Goal: Information Seeking & Learning: Learn about a topic

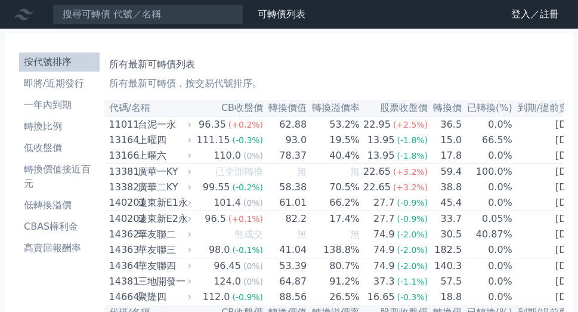
click at [311, 66] on h1 "所有最新可轉債列表" at bounding box center [334, 64] width 450 height 14
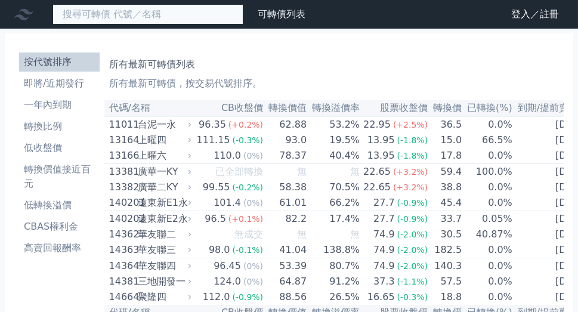
click at [186, 20] on input at bounding box center [148, 14] width 191 height 20
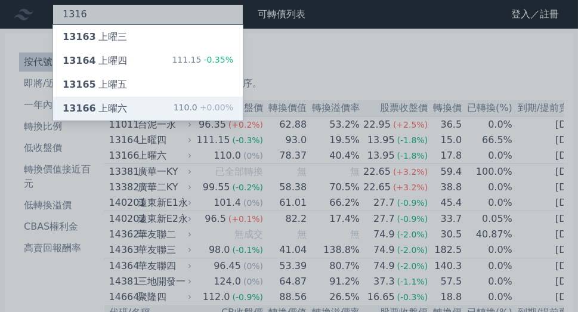
type input "1316"
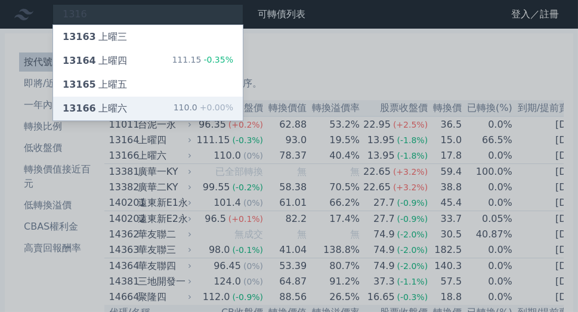
click at [115, 114] on div "13166 上曜六" at bounding box center [95, 108] width 64 height 14
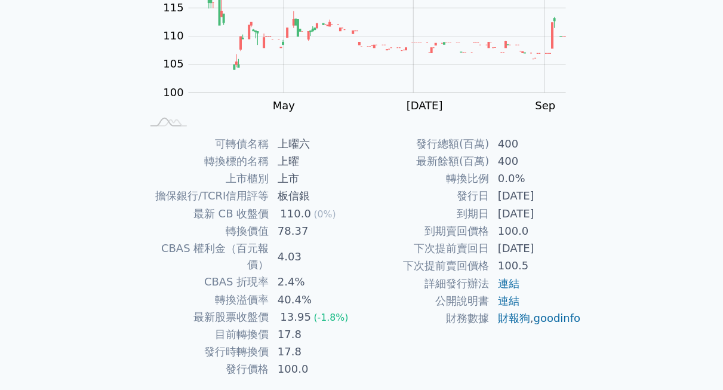
scroll to position [162, 0]
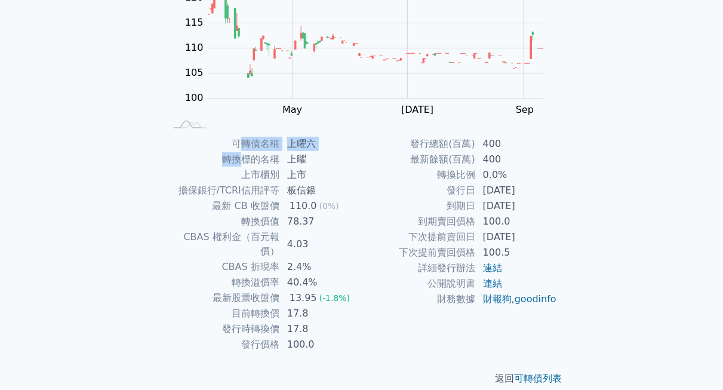
drag, startPoint x: 479, startPoint y: 1, endPoint x: 241, endPoint y: 152, distance: 282.5
click at [241, 152] on tbody "可轉債名稱 上曜六 轉換標的名稱 上曜 上市櫃別 上市 擔保銀行/TCRI信用評等 板信銀 最新 CB 收盤價 110.0 (0%) 轉換價值 78.37 C…" at bounding box center [264, 244] width 196 height 216
click at [349, 155] on td "上曜" at bounding box center [321, 160] width 82 height 16
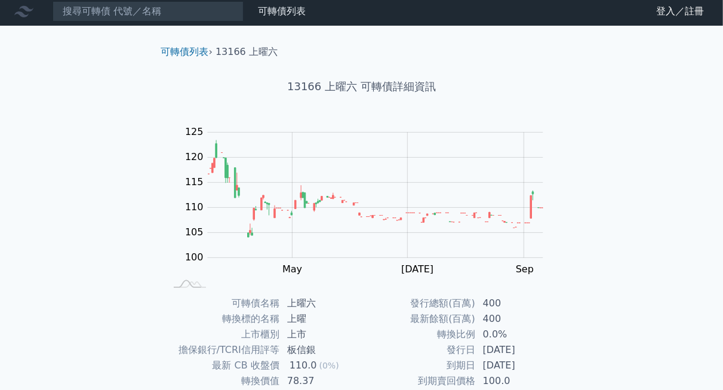
scroll to position [0, 0]
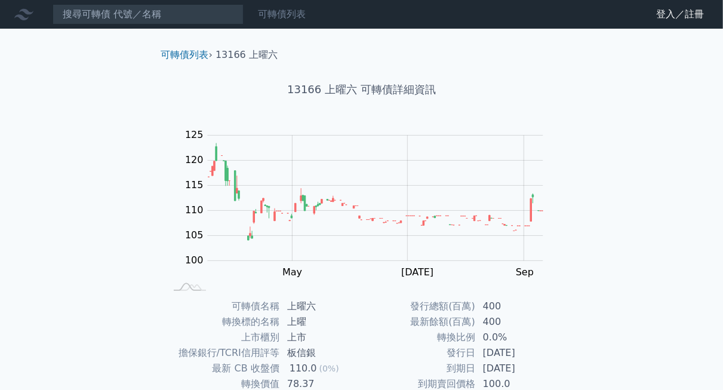
click at [299, 11] on link "可轉債列表" at bounding box center [282, 13] width 48 height 11
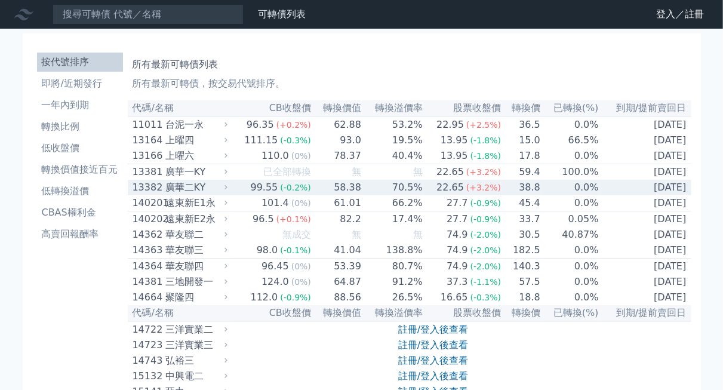
click at [189, 194] on div "廣華二KY" at bounding box center [195, 187] width 60 height 14
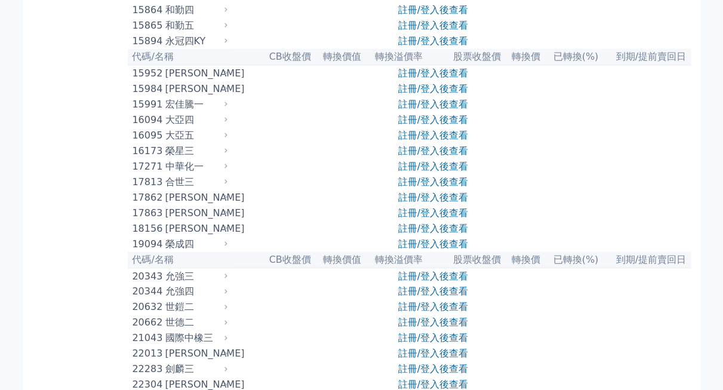
scroll to position [821, 0]
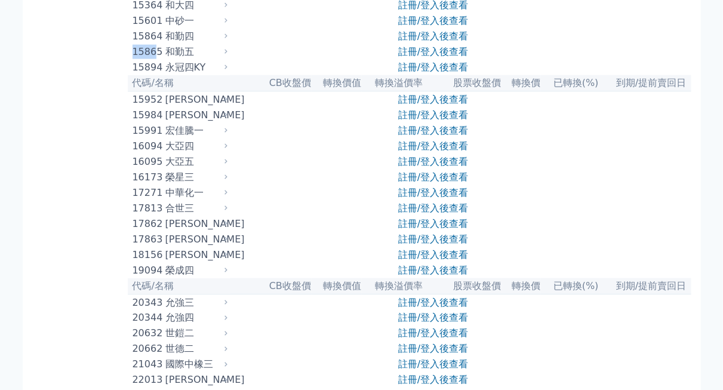
drag, startPoint x: 154, startPoint y: 78, endPoint x: 134, endPoint y: 78, distance: 20.3
click at [134, 59] on div "15865" at bounding box center [147, 52] width 30 height 14
copy div "1586"
click at [179, 59] on div "和勤五" at bounding box center [195, 52] width 60 height 14
click at [147, 59] on div "15865" at bounding box center [147, 52] width 30 height 14
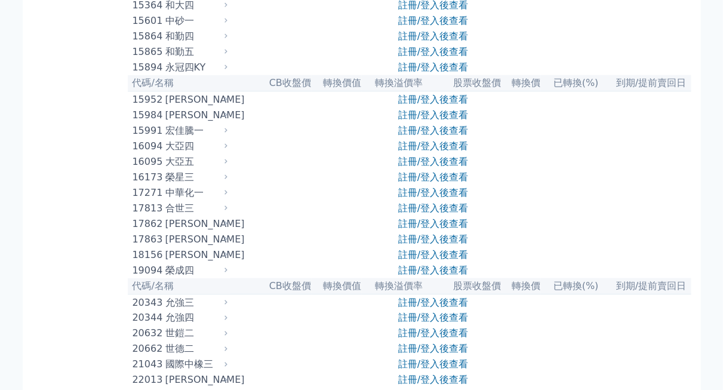
click at [156, 59] on div "15865" at bounding box center [147, 52] width 30 height 14
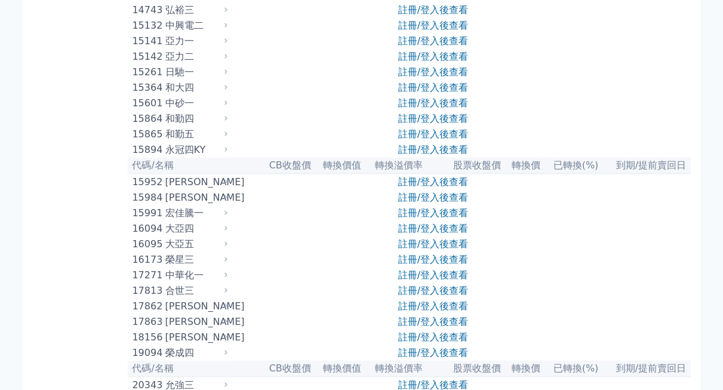
scroll to position [745, 0]
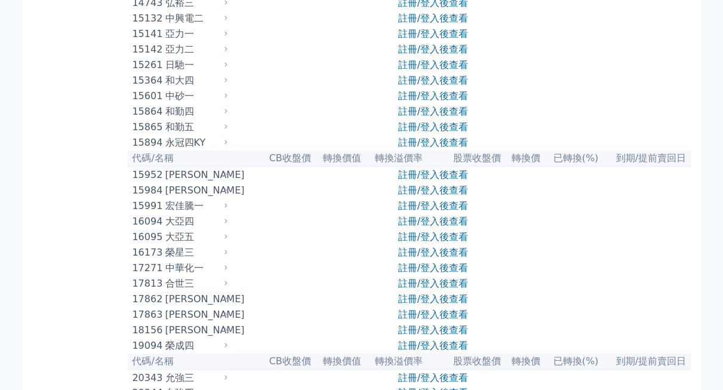
click at [184, 134] on div "和勤五" at bounding box center [195, 127] width 60 height 14
click at [178, 150] on div "永冠四KY" at bounding box center [195, 142] width 60 height 14
click at [177, 150] on div "永冠四KY" at bounding box center [195, 142] width 60 height 14
click at [177, 134] on div "和勤五" at bounding box center [195, 127] width 60 height 14
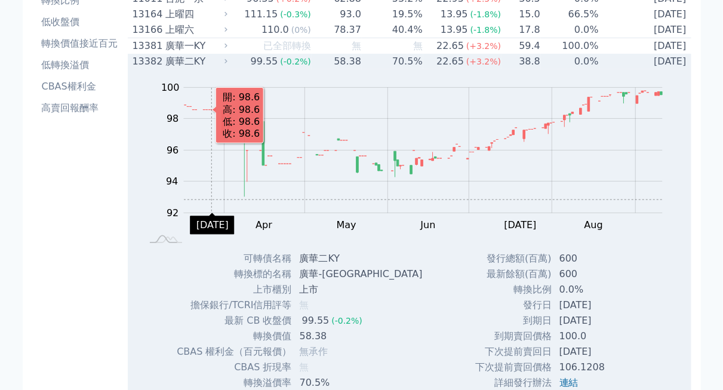
scroll to position [0, 0]
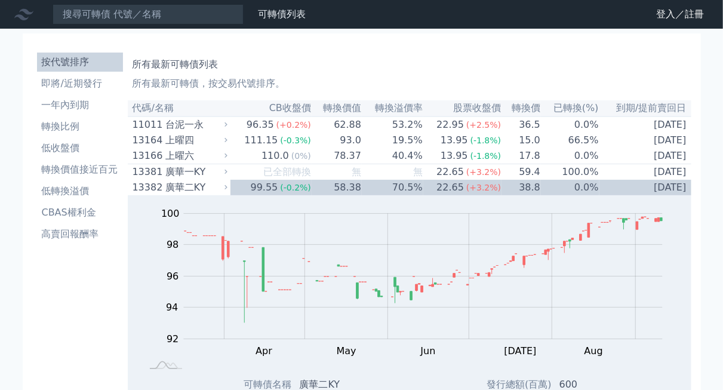
click at [161, 24] on nav "可轉債列表 財務數據 可轉債列表 財務數據 登入／註冊 登入／註冊" at bounding box center [361, 14] width 723 height 29
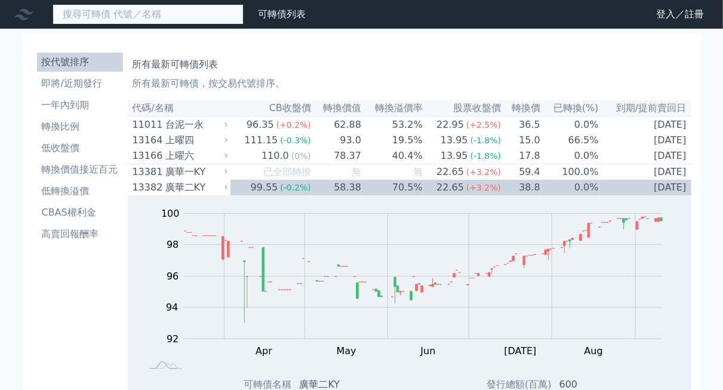
click at [160, 13] on input at bounding box center [148, 14] width 191 height 20
paste input "1586"
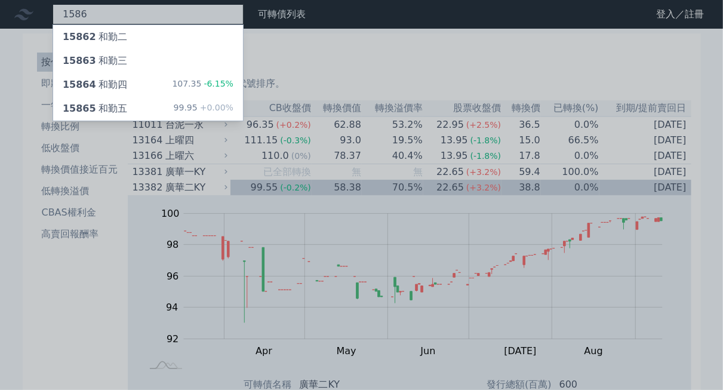
type input "1586"
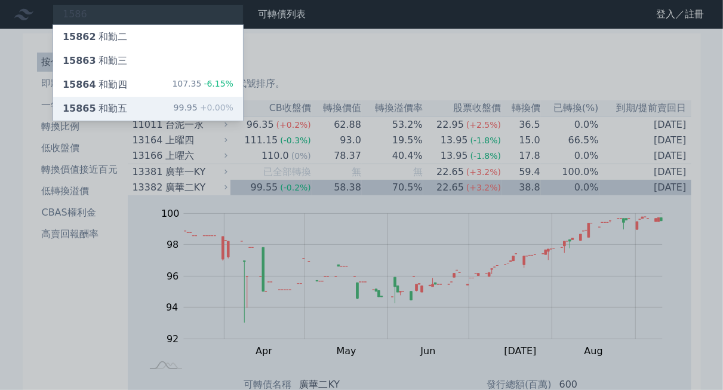
click at [126, 107] on div "15865 和勤五 99.95 +0.00%" at bounding box center [148, 109] width 190 height 24
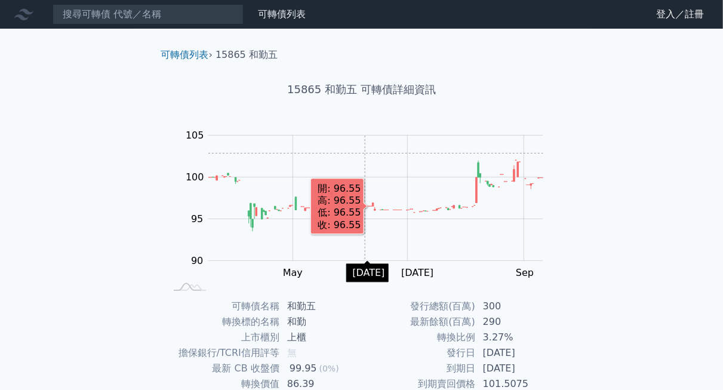
scroll to position [162, 0]
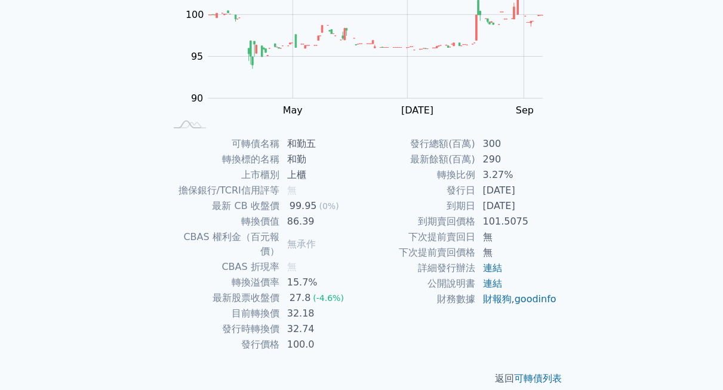
click at [378, 169] on td "轉換比例" at bounding box center [419, 175] width 114 height 16
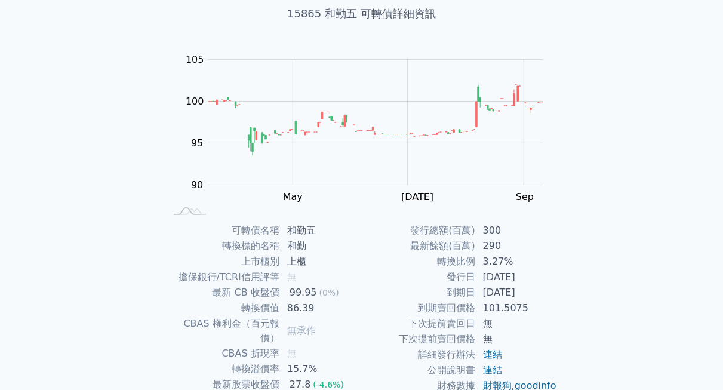
scroll to position [0, 0]
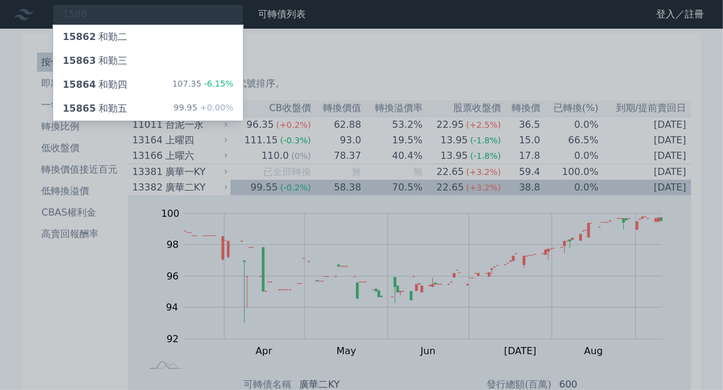
click at [290, 21] on div at bounding box center [361, 195] width 723 height 390
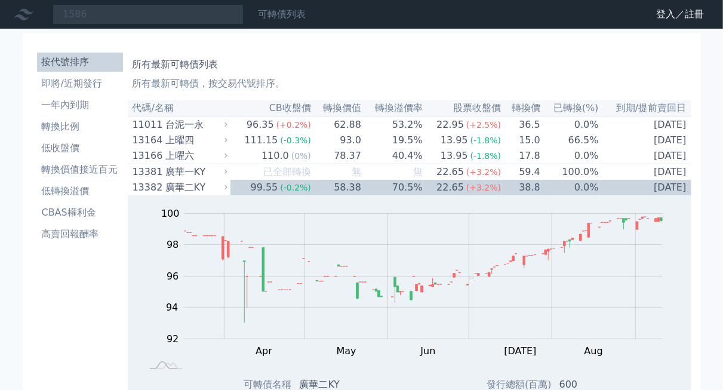
click at [293, 10] on link "可轉債列表" at bounding box center [282, 13] width 48 height 11
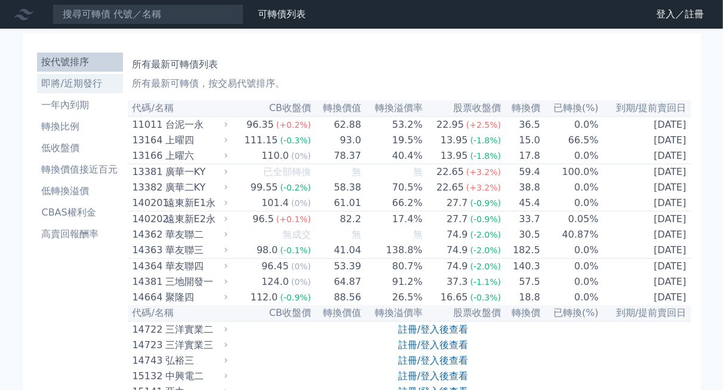
click at [85, 85] on li "即將/近期發行" at bounding box center [80, 83] width 86 height 14
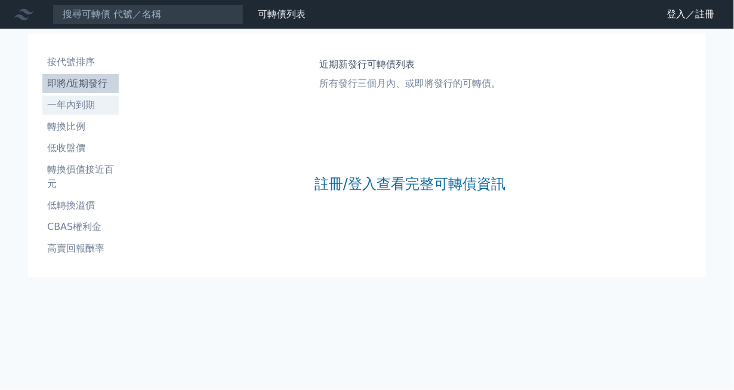
click at [66, 100] on li "一年內到期" at bounding box center [80, 105] width 76 height 14
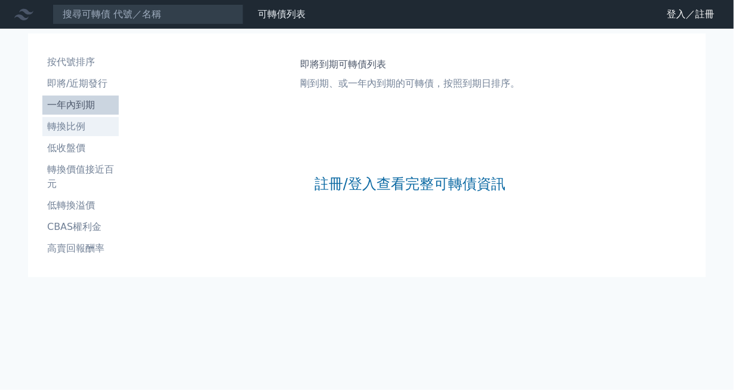
click at [54, 127] on li "轉換比例" at bounding box center [80, 126] width 76 height 14
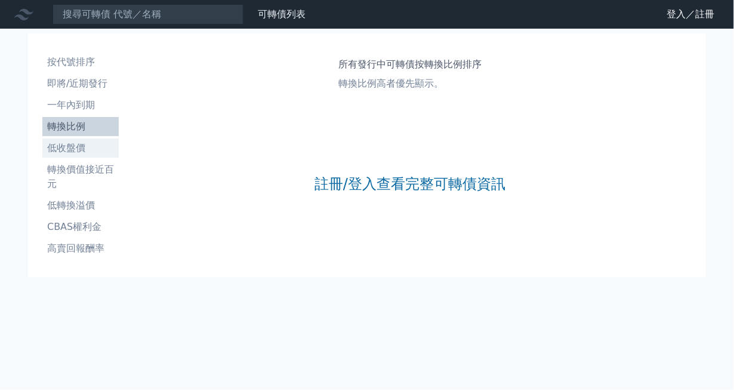
click at [66, 141] on li "低收盤價" at bounding box center [80, 148] width 76 height 14
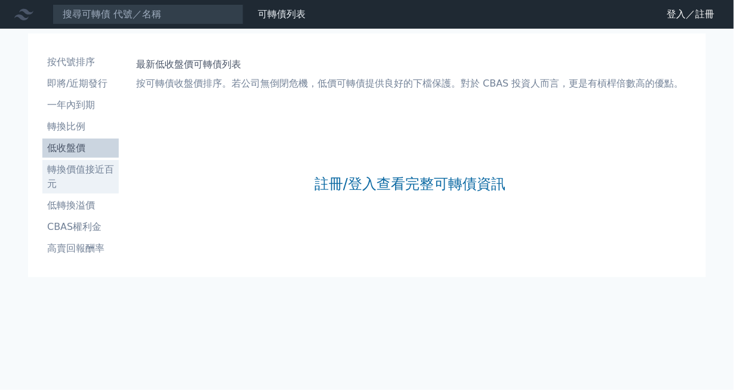
click at [59, 165] on li "轉換價值接近百元" at bounding box center [80, 176] width 76 height 29
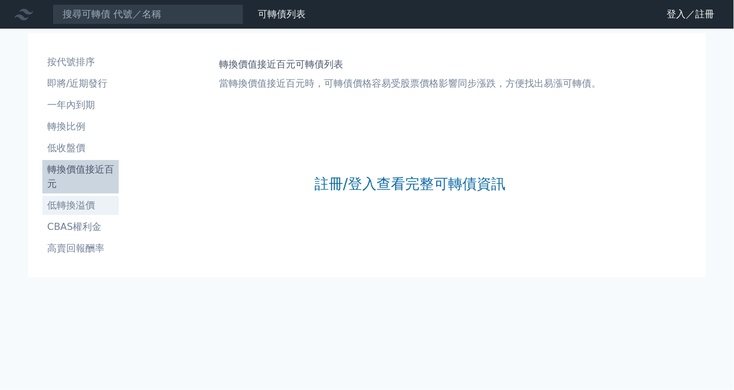
click at [62, 201] on li "低轉換溢價" at bounding box center [80, 205] width 76 height 14
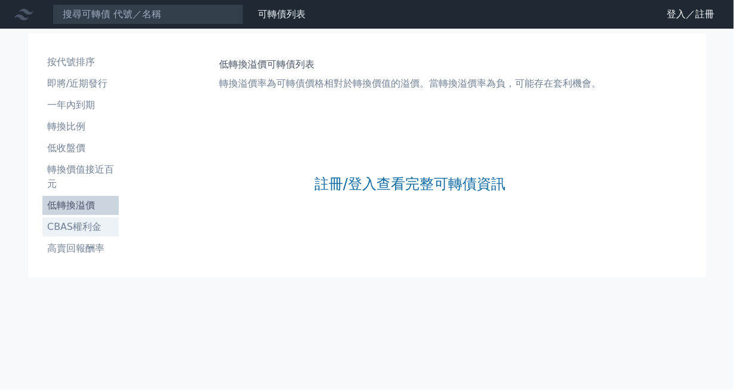
click at [64, 225] on li "CBAS權利金" at bounding box center [80, 227] width 76 height 14
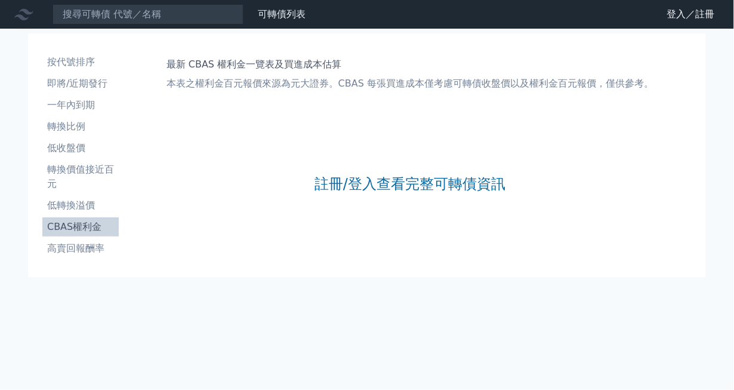
click at [66, 246] on li "高賣回報酬率" at bounding box center [80, 248] width 76 height 14
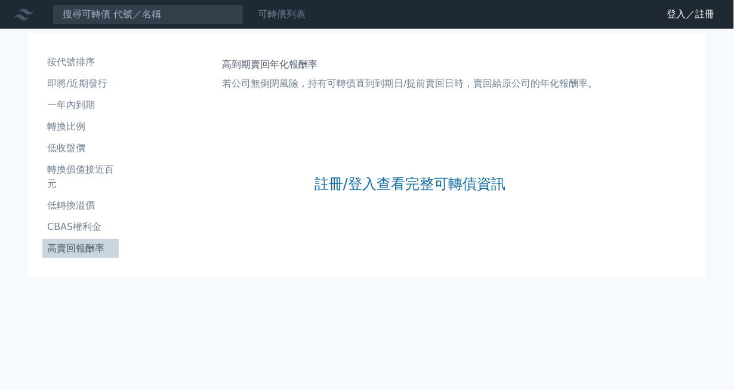
click at [266, 19] on link "可轉債列表" at bounding box center [282, 13] width 48 height 11
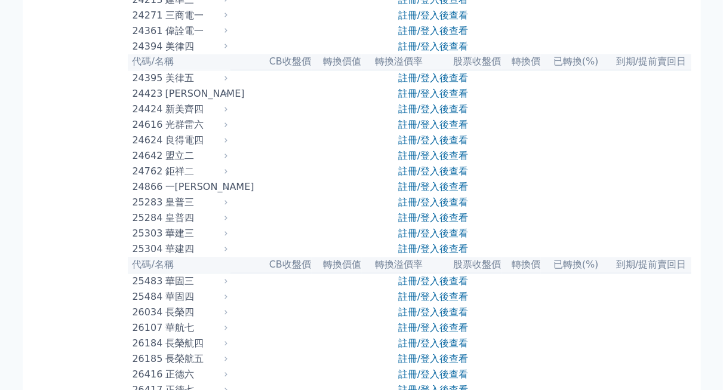
scroll to position [1044, 0]
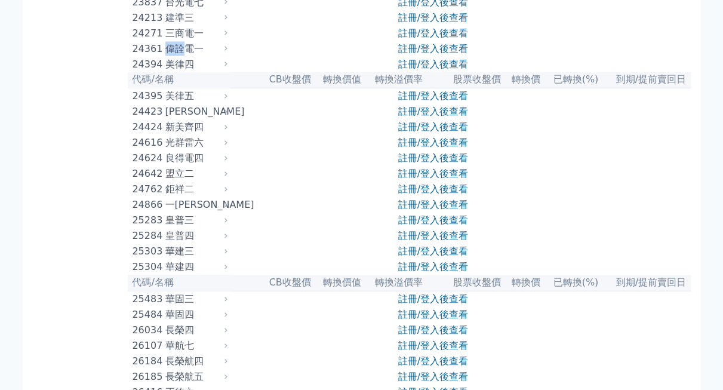
drag, startPoint x: 167, startPoint y: 119, endPoint x: 189, endPoint y: 124, distance: 22.1
click at [189, 56] on div "偉詮電一" at bounding box center [195, 49] width 60 height 14
drag, startPoint x: 189, startPoint y: 124, endPoint x: 170, endPoint y: 104, distance: 27.5
click at [170, 41] on div "三商電一" at bounding box center [195, 33] width 60 height 14
drag, startPoint x: 164, startPoint y: 104, endPoint x: 192, endPoint y: 104, distance: 27.5
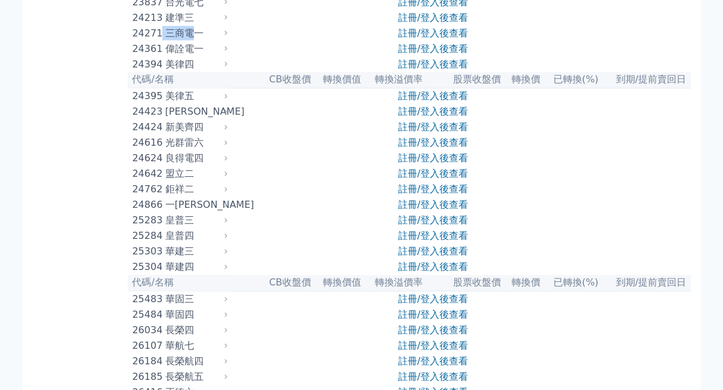
click at [192, 41] on div "24271 三商電一" at bounding box center [177, 33] width 90 height 14
drag, startPoint x: 192, startPoint y: 104, endPoint x: 133, endPoint y: 103, distance: 58.5
click at [133, 41] on div "24271" at bounding box center [147, 33] width 30 height 14
click at [137, 41] on div "24271" at bounding box center [147, 33] width 30 height 14
copy div "24271"
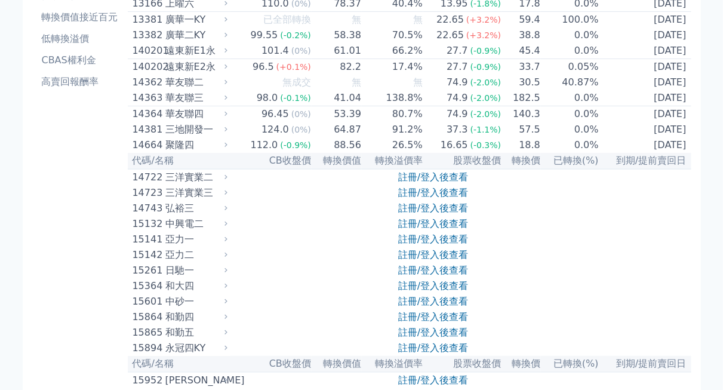
scroll to position [0, 0]
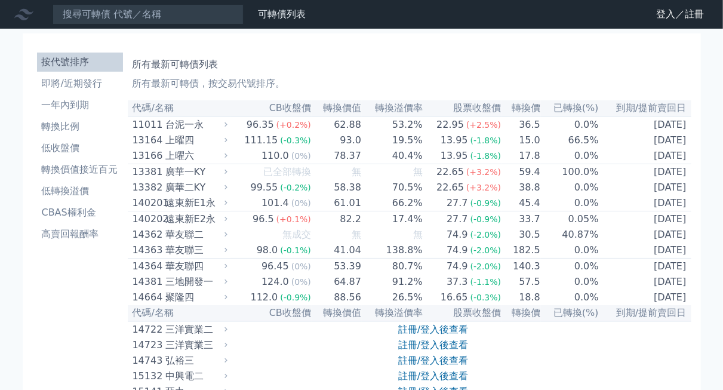
click at [148, 24] on nav "可轉債列表 財務數據 可轉債列表 財務數據 登入／註冊 登入／註冊" at bounding box center [361, 14] width 723 height 29
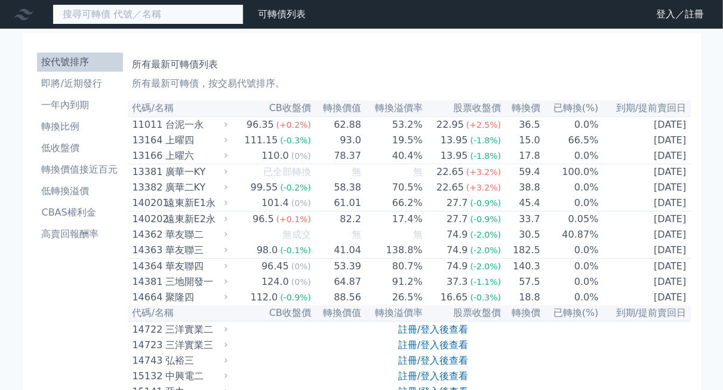
click at [149, 21] on input at bounding box center [148, 14] width 191 height 20
paste input "24271"
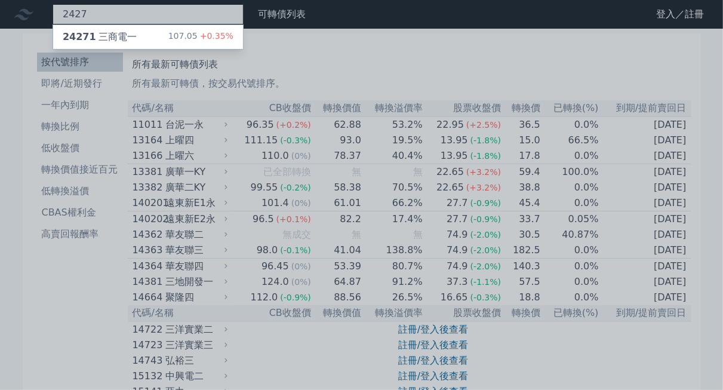
type input "2427"
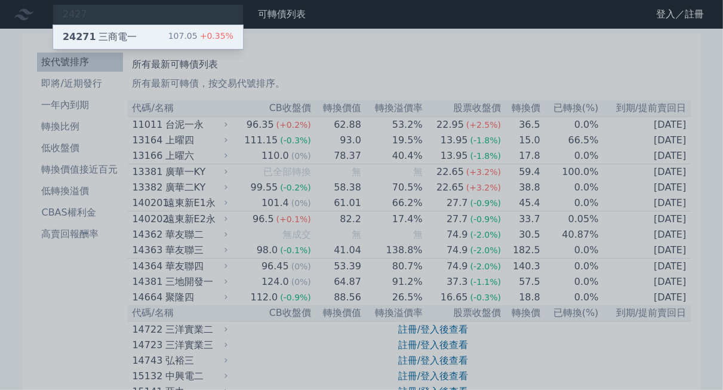
click at [135, 38] on div "24271 三商電一 107.05 +0.35%" at bounding box center [148, 37] width 190 height 24
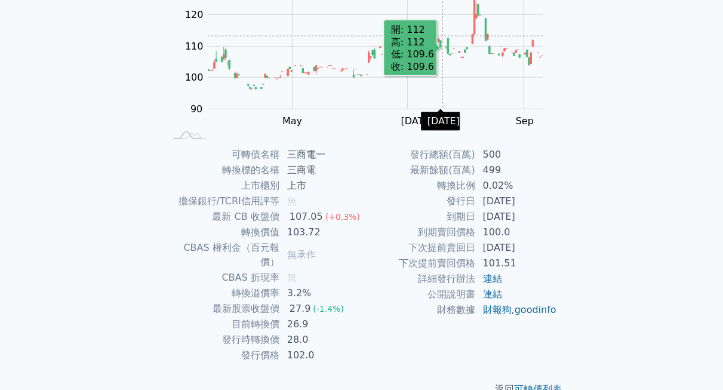
scroll to position [162, 0]
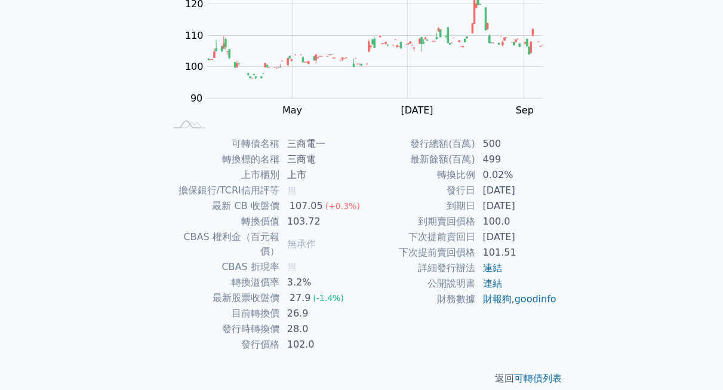
click at [433, 226] on td "到期賣回價格" at bounding box center [419, 222] width 114 height 16
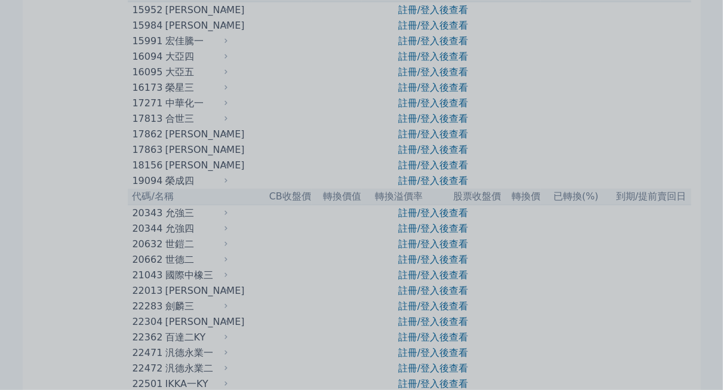
scroll to position [596, 0]
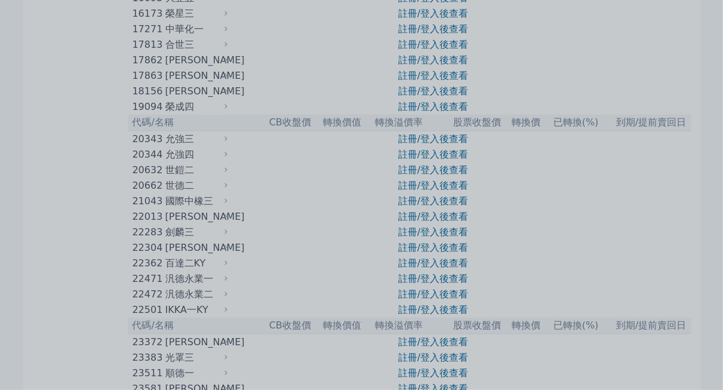
click at [146, 69] on div at bounding box center [361, 195] width 723 height 390
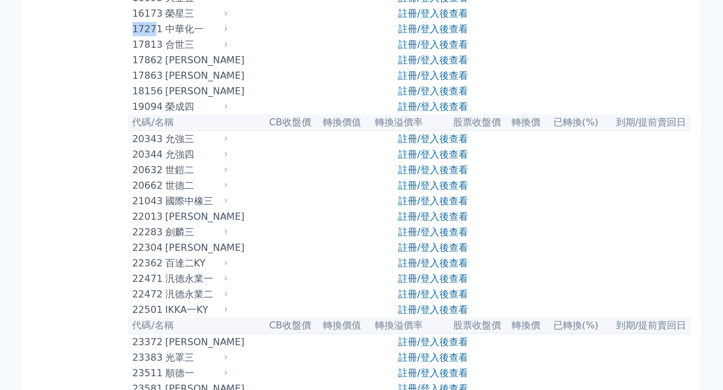
drag, startPoint x: 130, startPoint y: 67, endPoint x: 156, endPoint y: 67, distance: 26.3
click at [156, 37] on td "17271 中華化一" at bounding box center [179, 29] width 103 height 16
copy div "1727"
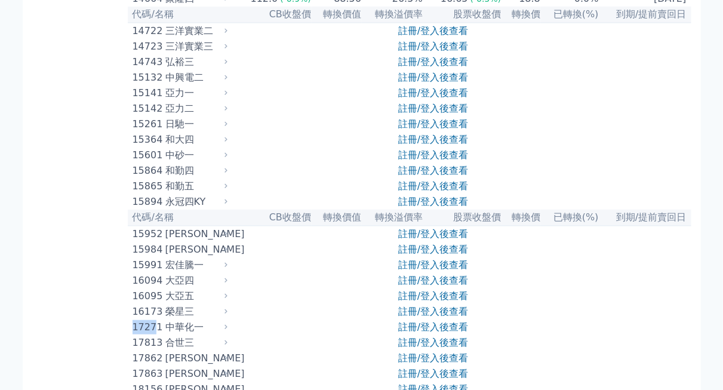
scroll to position [0, 0]
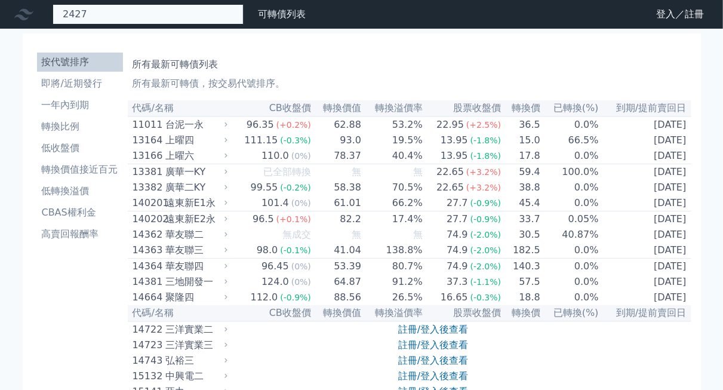
click at [159, 9] on div "2427 24271 三商電一 107.05 +0.35%" at bounding box center [148, 14] width 191 height 20
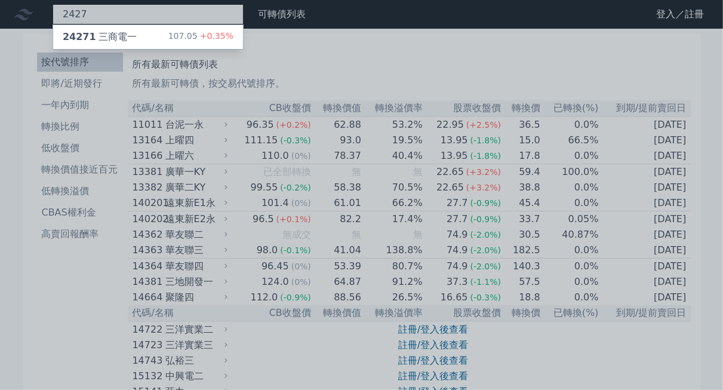
paste input "1727"
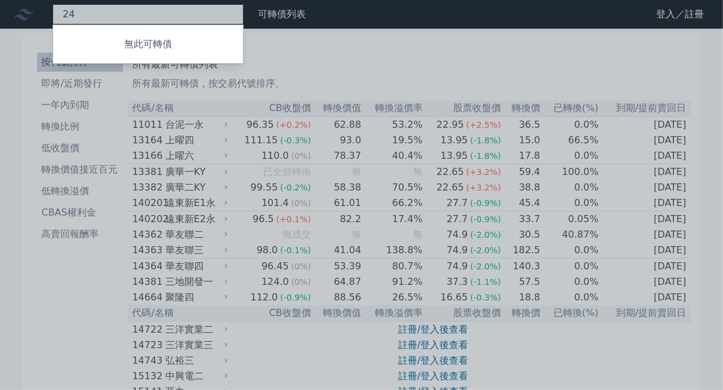
type input "2"
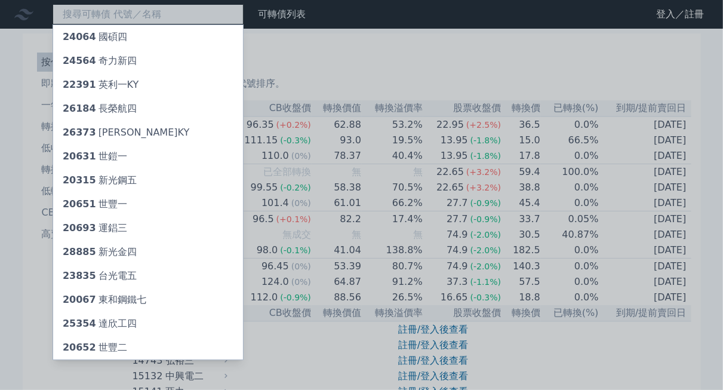
paste input "1727"
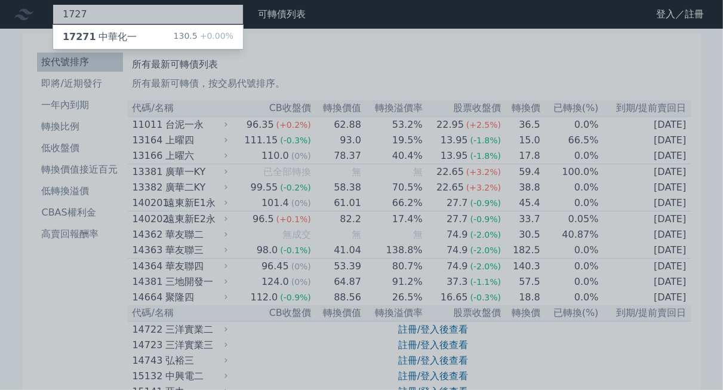
type input "1727"
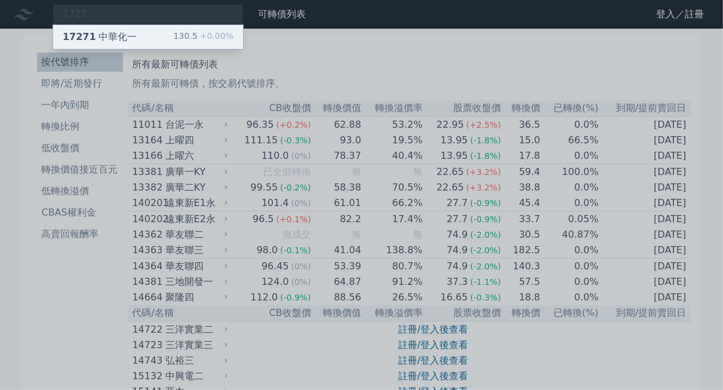
click at [119, 33] on div "17271 中華化一" at bounding box center [100, 37] width 74 height 14
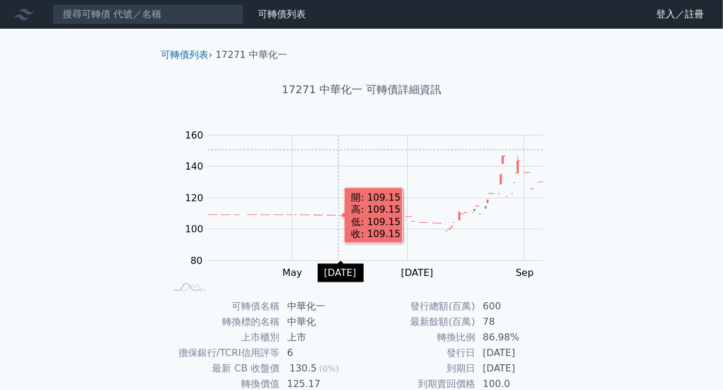
click at [338, 149] on rect "Chart" at bounding box center [375, 197] width 335 height 125
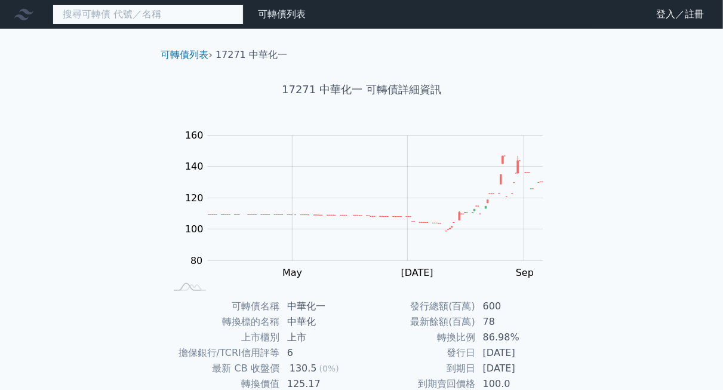
click at [110, 18] on input at bounding box center [148, 14] width 191 height 20
type input "1"
paste input "1727"
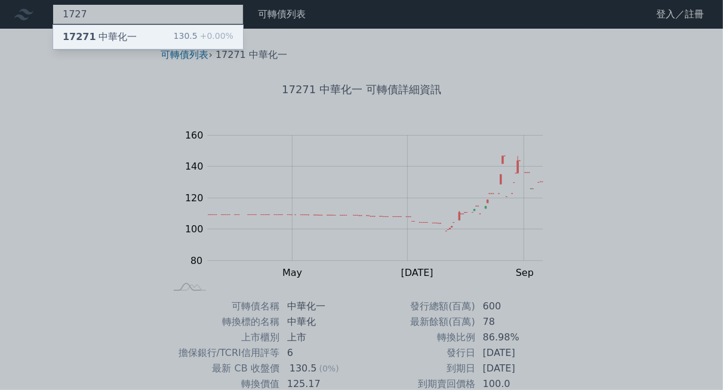
type input "1727"
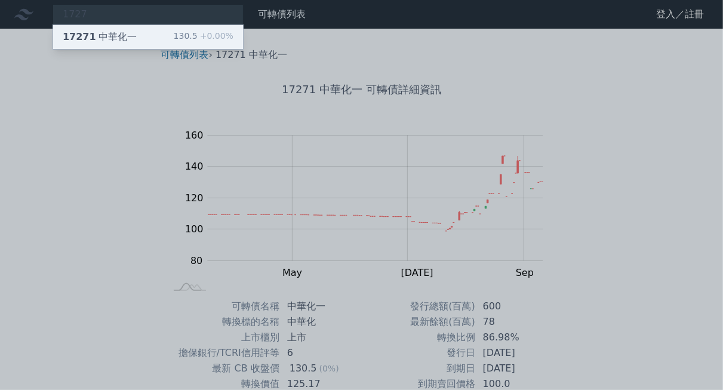
click at [121, 30] on div "17271 中華化一" at bounding box center [100, 37] width 74 height 14
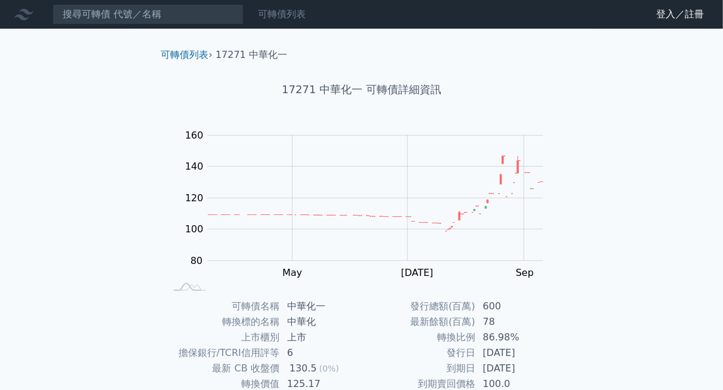
click at [261, 19] on link "可轉債列表" at bounding box center [282, 13] width 48 height 11
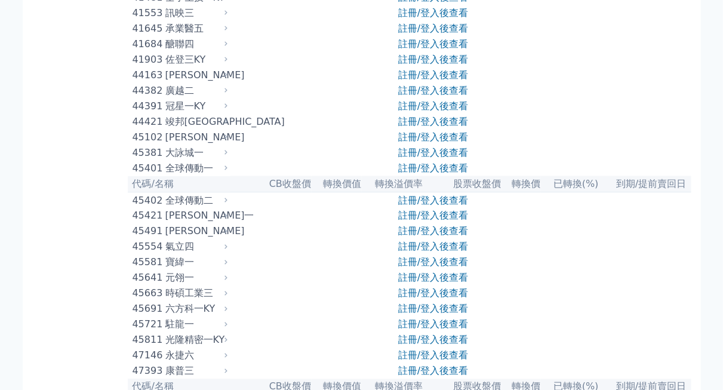
scroll to position [3208, 0]
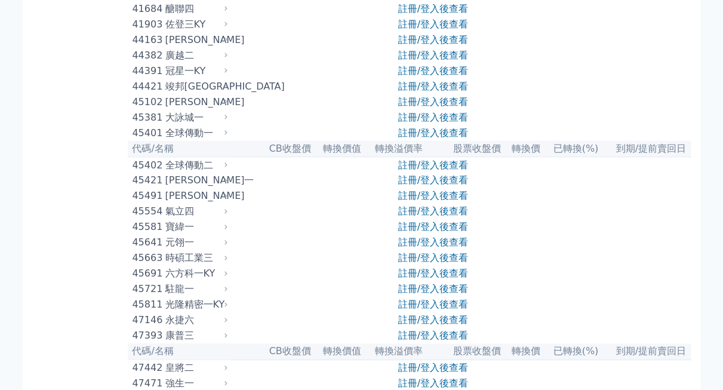
drag, startPoint x: 154, startPoint y: 104, endPoint x: 128, endPoint y: 105, distance: 25.7
copy div "4123"
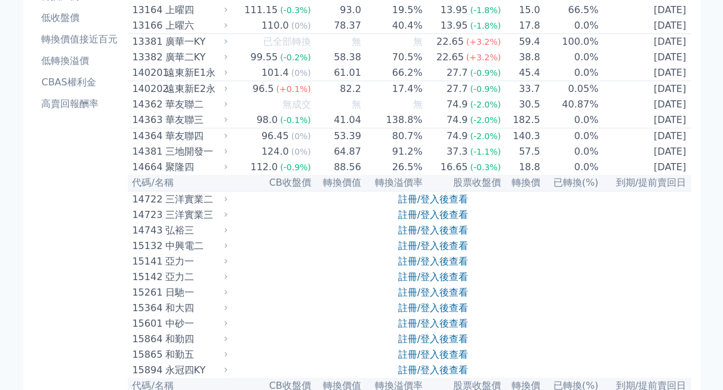
scroll to position [0, 0]
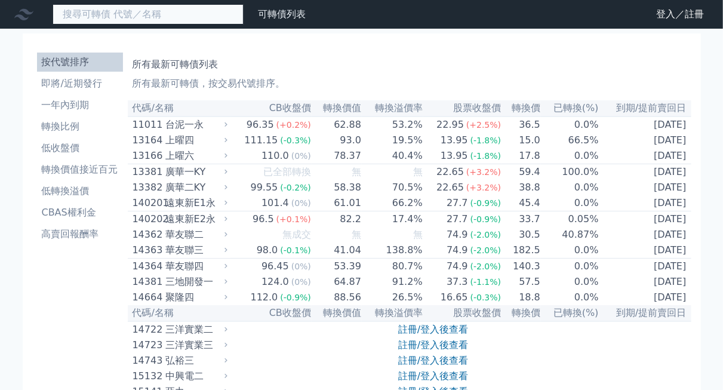
click at [188, 17] on input at bounding box center [148, 14] width 191 height 20
paste input "4123"
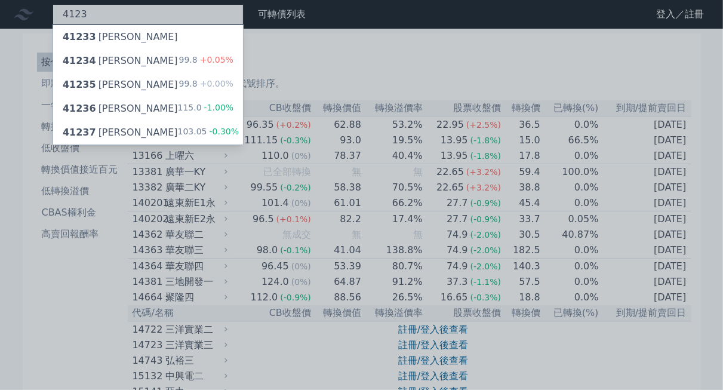
type input "4123"
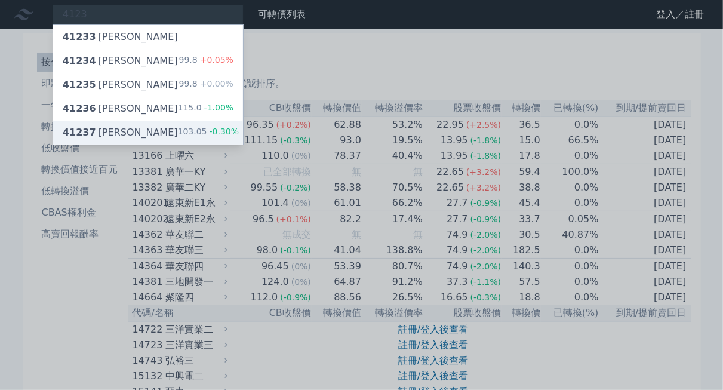
click at [167, 142] on div "41237 晟德七 103.05 -0.30%" at bounding box center [148, 133] width 190 height 24
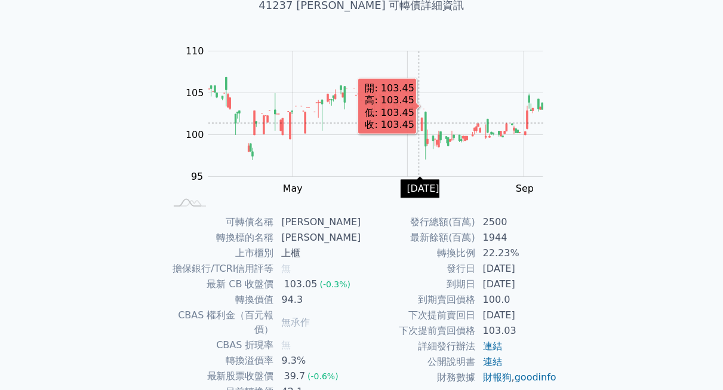
scroll to position [162, 0]
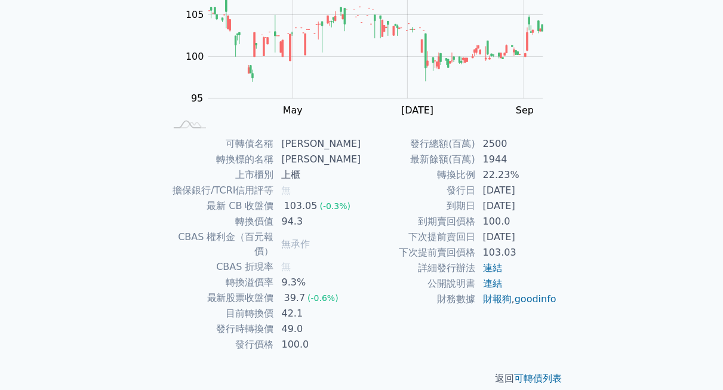
drag, startPoint x: 332, startPoint y: 130, endPoint x: 327, endPoint y: 139, distance: 11.0
click at [332, 130] on rect at bounding box center [361, 47] width 382 height 167
drag, startPoint x: 312, startPoint y: 146, endPoint x: 285, endPoint y: 142, distance: 27.7
click at [285, 142] on td "[PERSON_NAME]" at bounding box center [318, 144] width 87 height 16
copy td "[PERSON_NAME]"
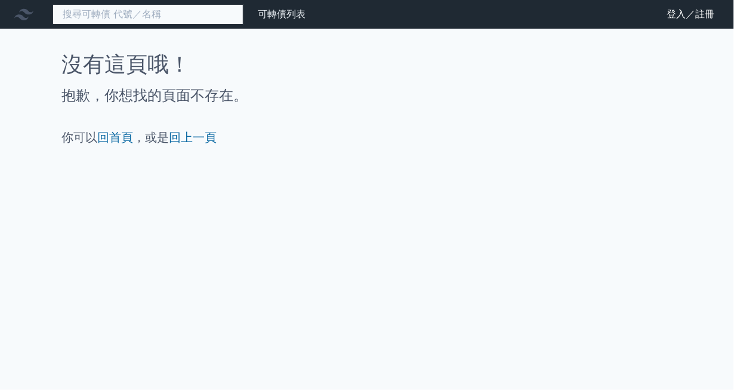
click at [116, 6] on input at bounding box center [148, 14] width 191 height 20
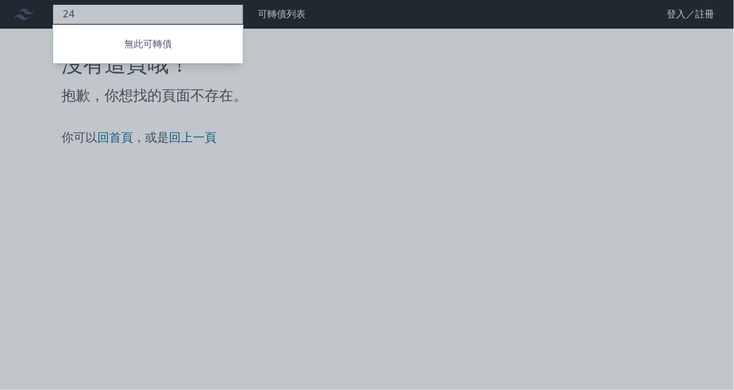
type input "2"
type input "6"
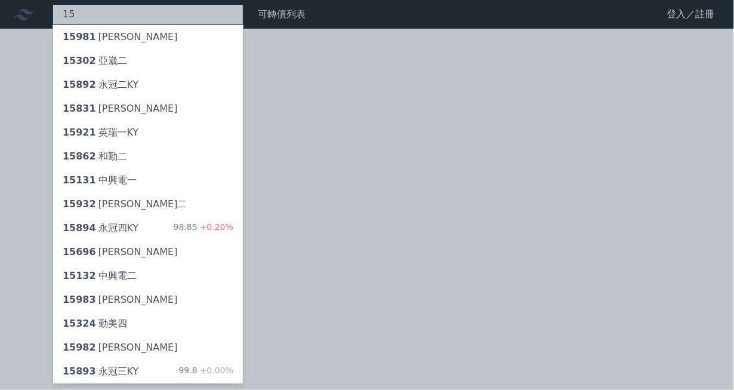
type input "1"
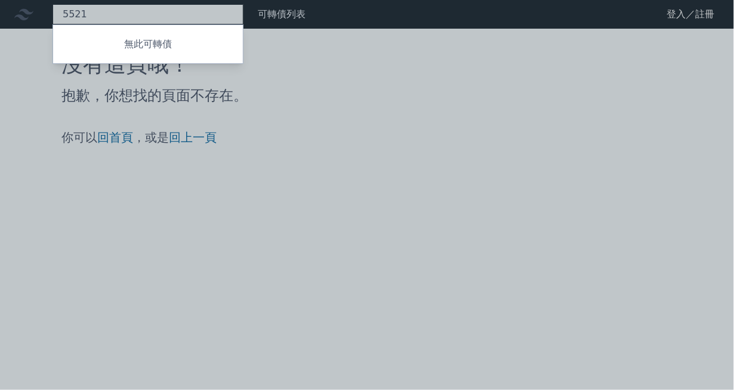
type input "5521"
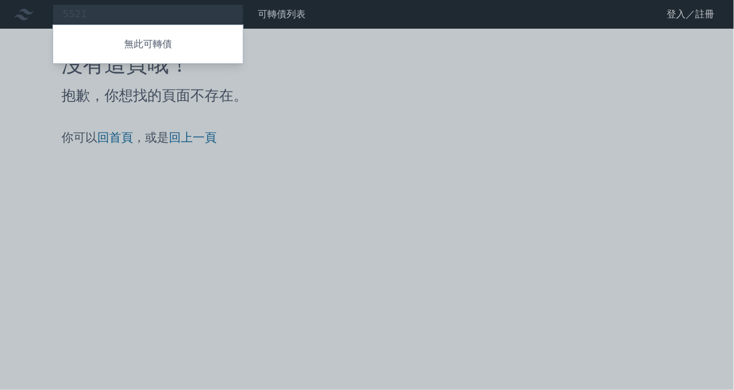
click at [101, 192] on div at bounding box center [367, 195] width 734 height 390
